Goal: Information Seeking & Learning: Check status

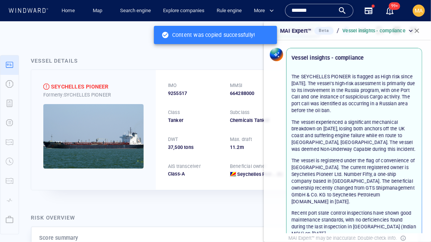
scroll to position [133, 0]
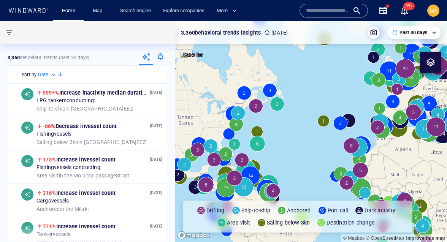
click at [130, 2] on div "Search engine" at bounding box center [135, 11] width 43 height 22
click at [130, 17] on link "Search engine" at bounding box center [135, 10] width 37 height 13
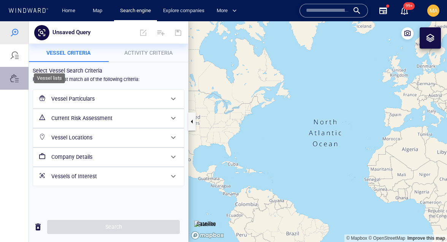
click at [11, 79] on div at bounding box center [14, 78] width 9 height 9
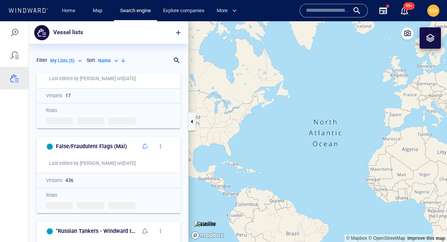
scroll to position [220, 0]
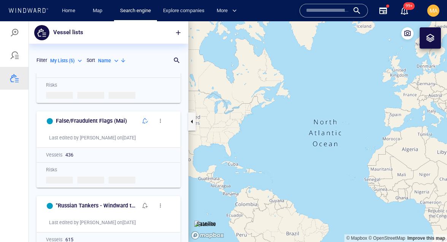
click at [76, 63] on div "My Lists ( 5 )" at bounding box center [66, 60] width 33 height 7
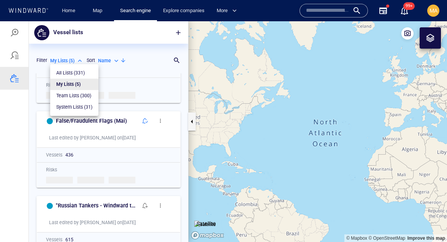
click at [72, 107] on p "System Lists ( 31 )" at bounding box center [74, 107] width 36 height 7
type input "**********"
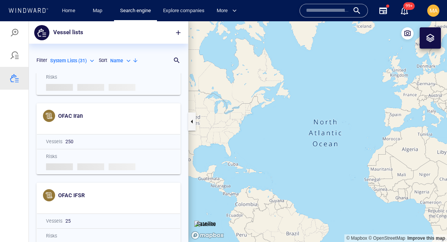
scroll to position [1097, 0]
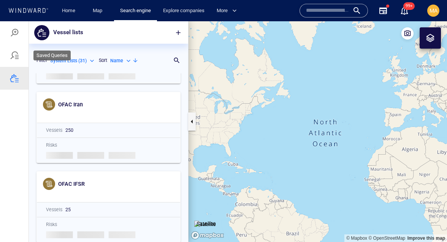
click at [17, 54] on div at bounding box center [14, 55] width 9 height 9
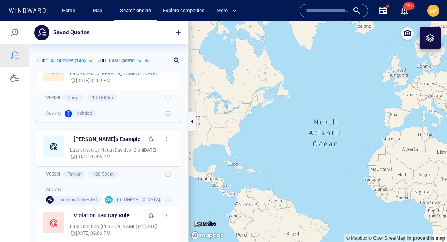
scroll to position [34, 0]
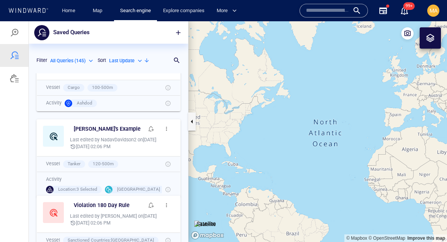
click at [76, 60] on p "All Queries ( 145 )" at bounding box center [67, 60] width 35 height 7
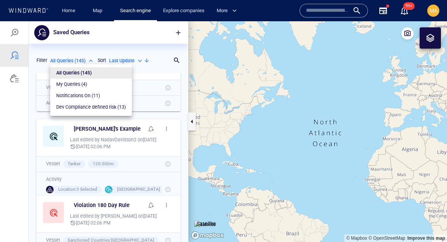
click at [76, 60] on div at bounding box center [223, 131] width 447 height 221
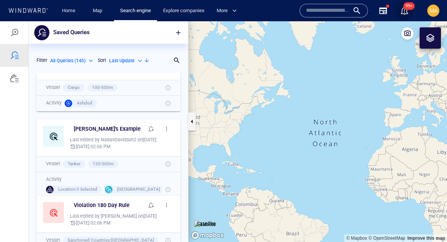
click at [406, 10] on span "99+" at bounding box center [408, 6] width 11 height 8
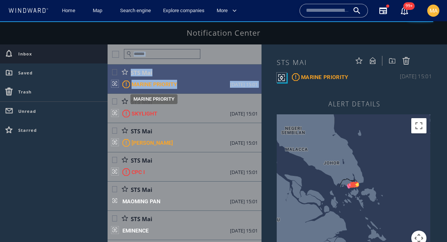
drag, startPoint x: 138, startPoint y: 93, endPoint x: 138, endPoint y: 39, distance: 54.3
click at [138, 43] on div "Notification Center Inbox Saved Trash Unread Starred STS Mai MARINE PRIORITY [D…" at bounding box center [223, 143] width 447 height 244
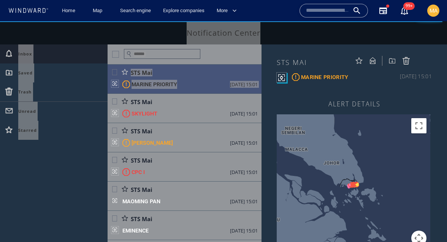
click at [96, 19] on div "Map" at bounding box center [99, 11] width 30 height 22
click at [100, 12] on link "Map" at bounding box center [99, 10] width 18 height 13
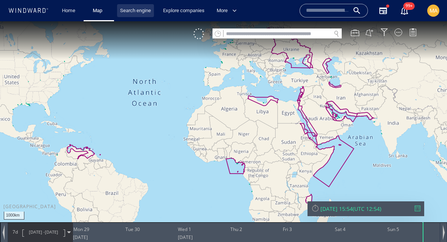
click at [128, 10] on link "Search engine" at bounding box center [135, 10] width 37 height 13
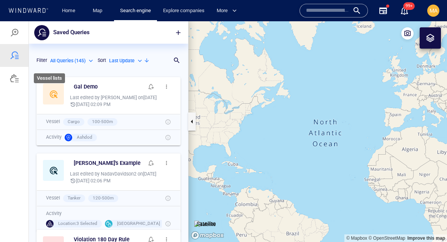
scroll to position [169, 159]
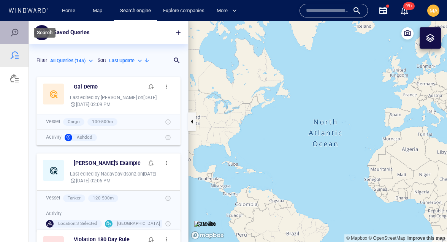
click at [8, 28] on div at bounding box center [14, 32] width 29 height 23
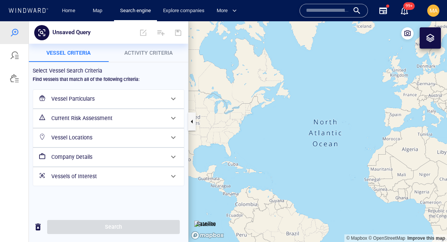
click at [72, 174] on h6 "Vessels of Interest" at bounding box center [107, 177] width 113 height 10
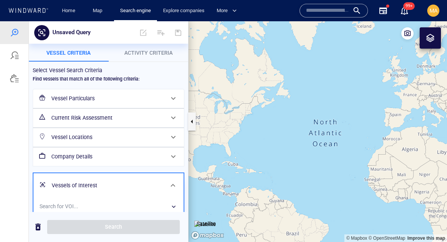
scroll to position [8, 0]
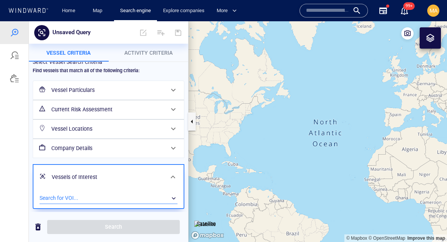
click at [72, 197] on div "​" at bounding box center [109, 198] width 138 height 11
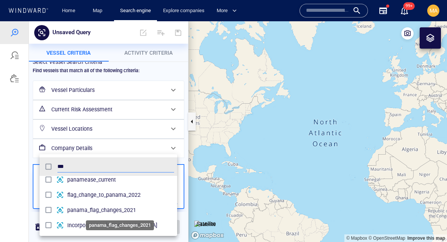
scroll to position [0, 0]
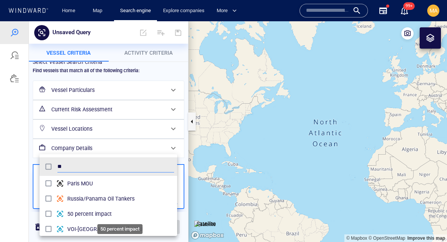
type input "*"
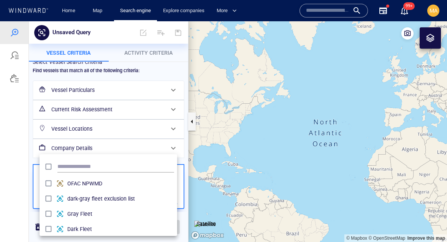
click at [16, 89] on div at bounding box center [223, 131] width 447 height 221
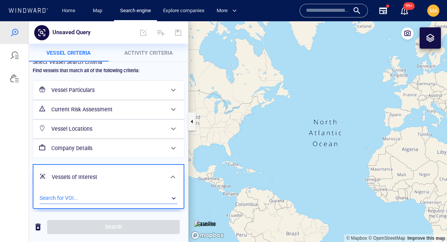
click at [14, 72] on div at bounding box center [14, 78] width 29 height 23
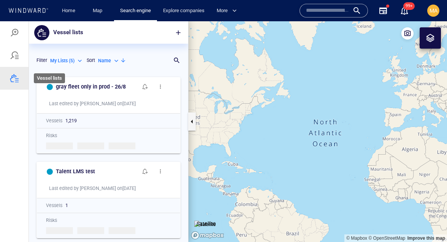
scroll to position [169, 159]
click at [71, 61] on p "My Lists ( 5 )" at bounding box center [62, 60] width 24 height 7
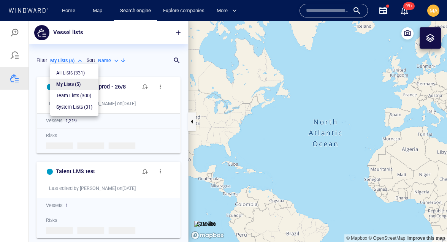
click at [67, 108] on p "System Lists ( 31 )" at bounding box center [74, 107] width 36 height 7
type input "**********"
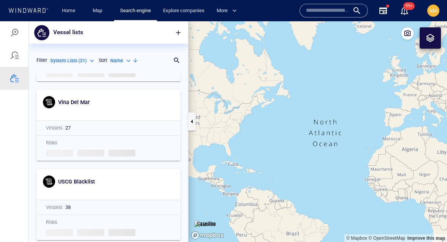
scroll to position [0, 0]
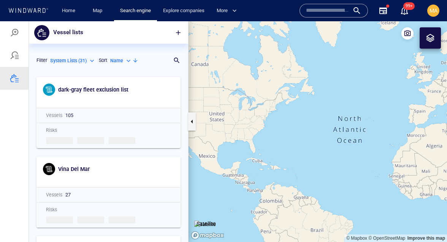
drag, startPoint x: 188, startPoint y: 77, endPoint x: 213, endPoint y: 73, distance: 24.6
click at [213, 73] on canvas "Map" at bounding box center [317, 131] width 258 height 221
